Goal: Ask a question

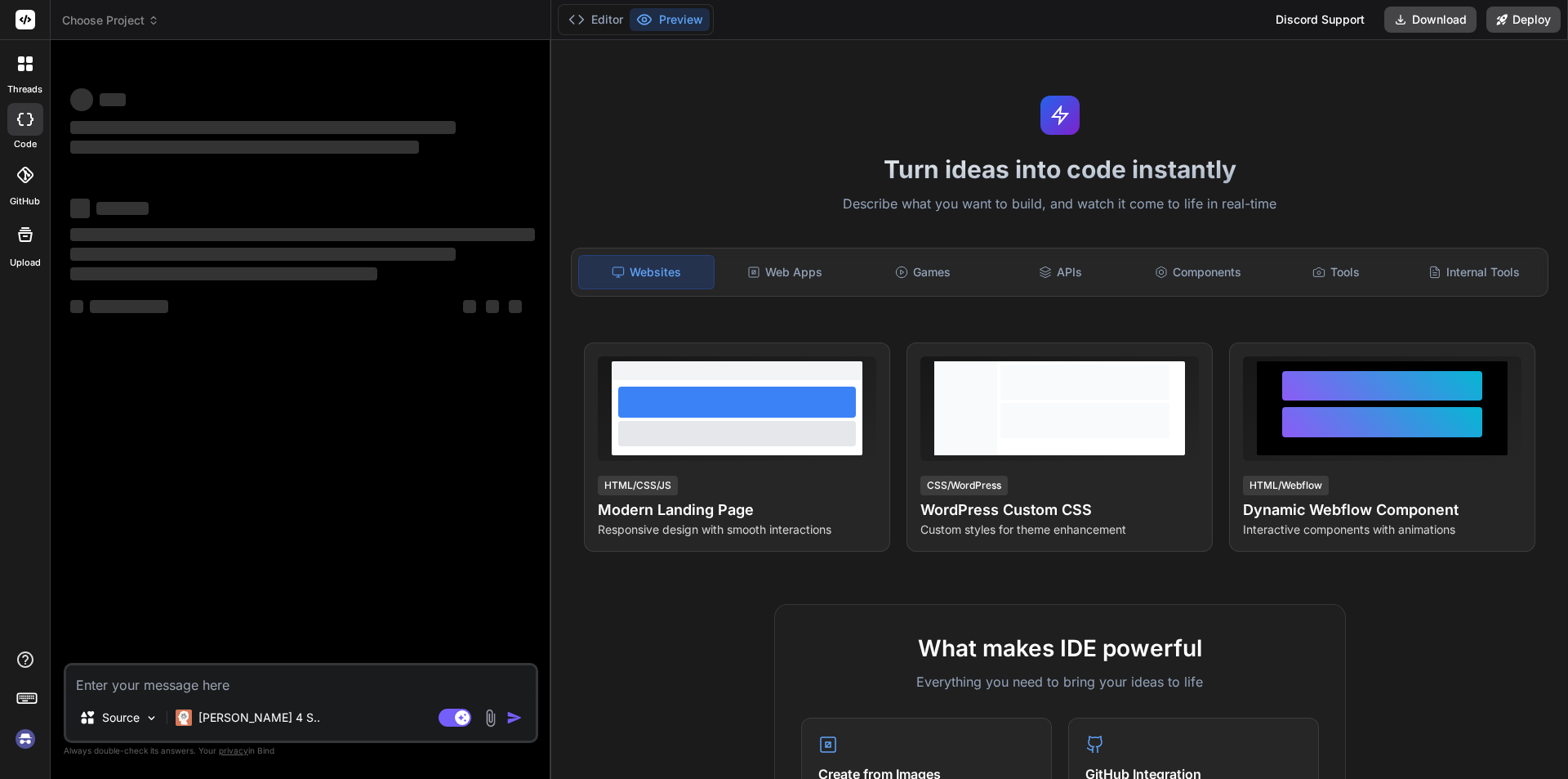
type textarea "x"
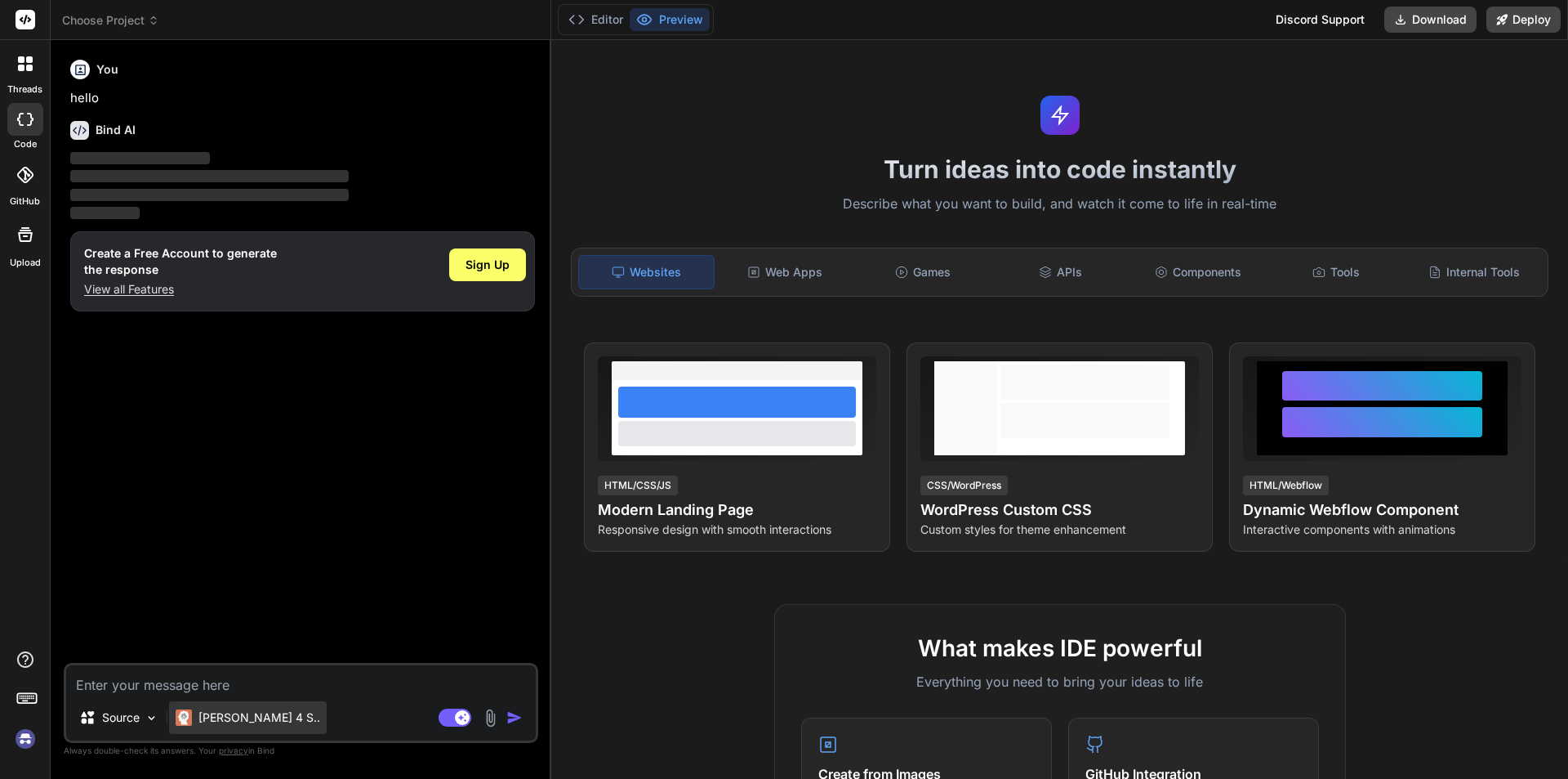
click at [231, 717] on p "[PERSON_NAME] 4 S.." at bounding box center [259, 717] width 122 height 16
type textarea "x"
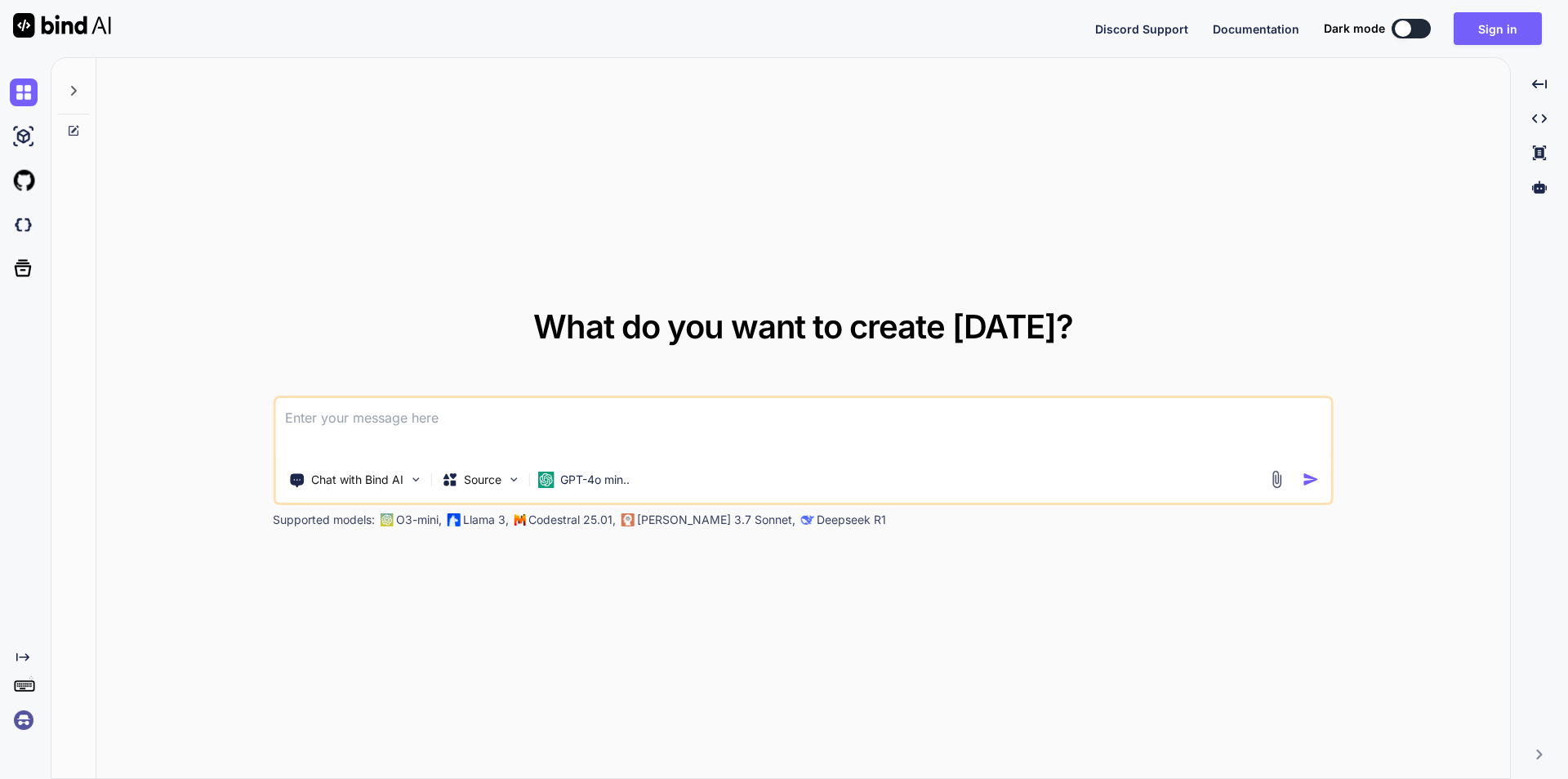
click at [436, 432] on textarea at bounding box center [803, 428] width 1056 height 61
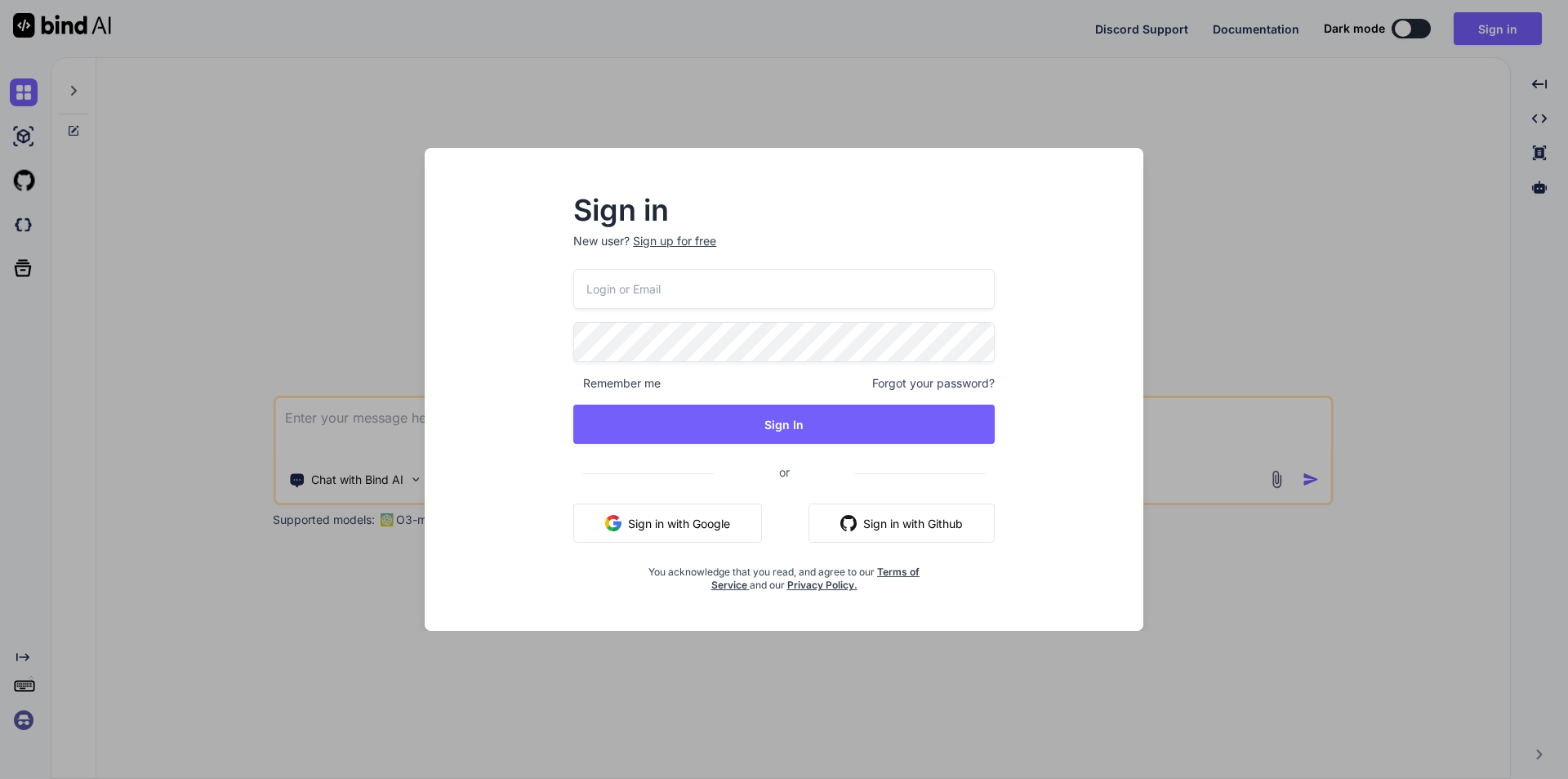
click at [696, 524] on button "Sign in with Google" at bounding box center [667, 522] width 189 height 39
